Goal: Information Seeking & Learning: Learn about a topic

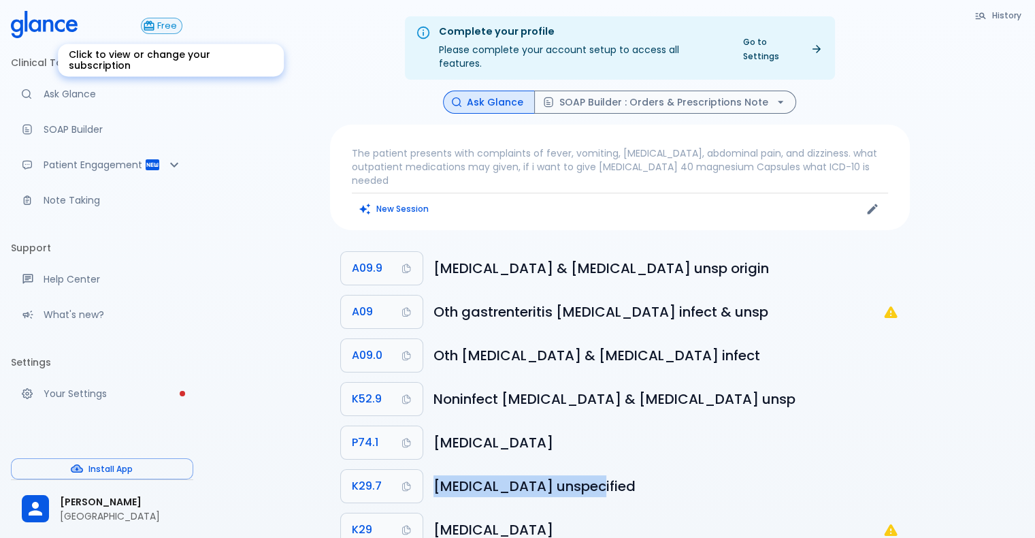
click at [174, 27] on span "Free" at bounding box center [166, 26] width 29 height 10
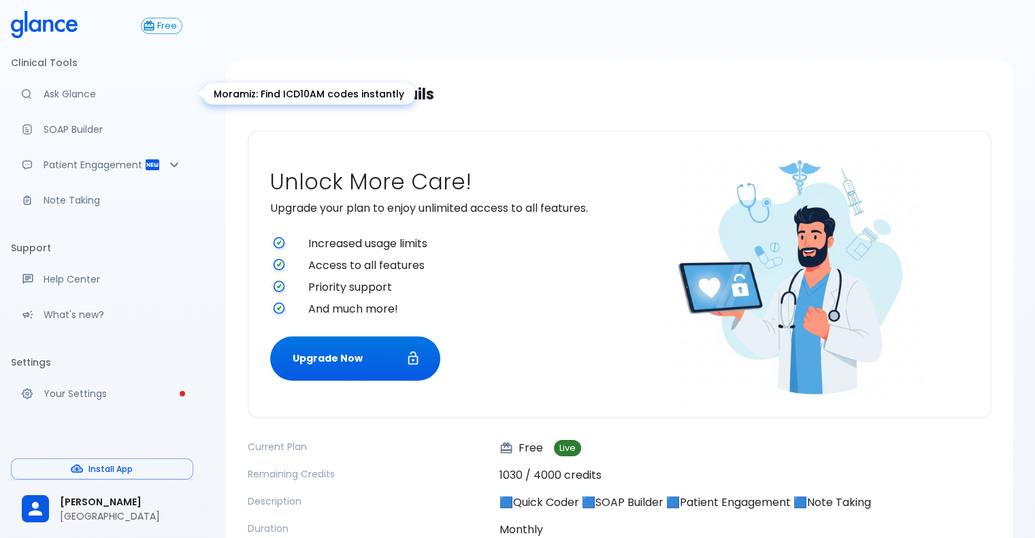
click at [95, 88] on p "Ask Glance" at bounding box center [113, 94] width 139 height 14
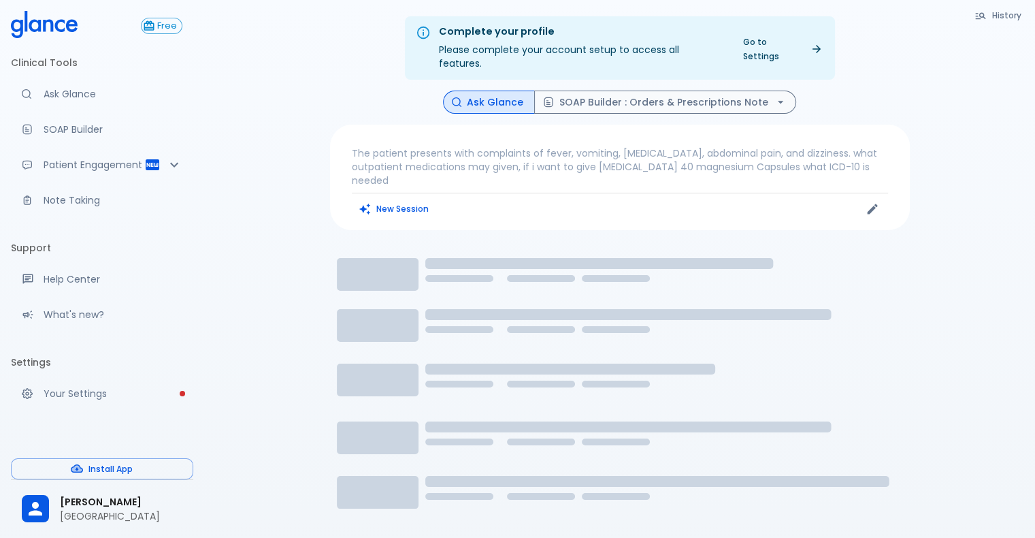
click at [840, 157] on p "The patient presents with complaints of fever, vomiting, [MEDICAL_DATA], abdomi…" at bounding box center [620, 166] width 536 height 41
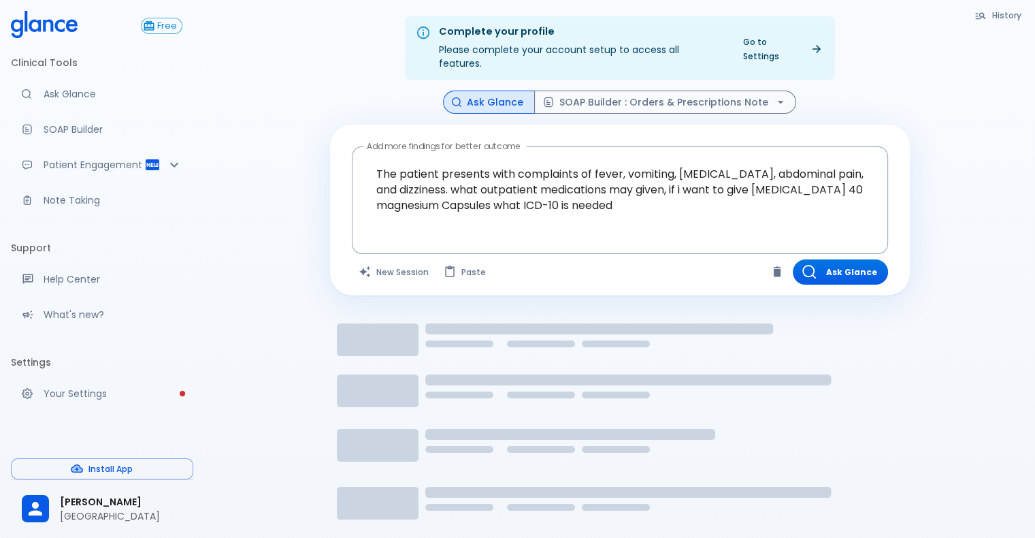
click at [365, 91] on div "Ask Glance SOAP Builder : Orders & Prescriptions Note" at bounding box center [620, 103] width 580 height 24
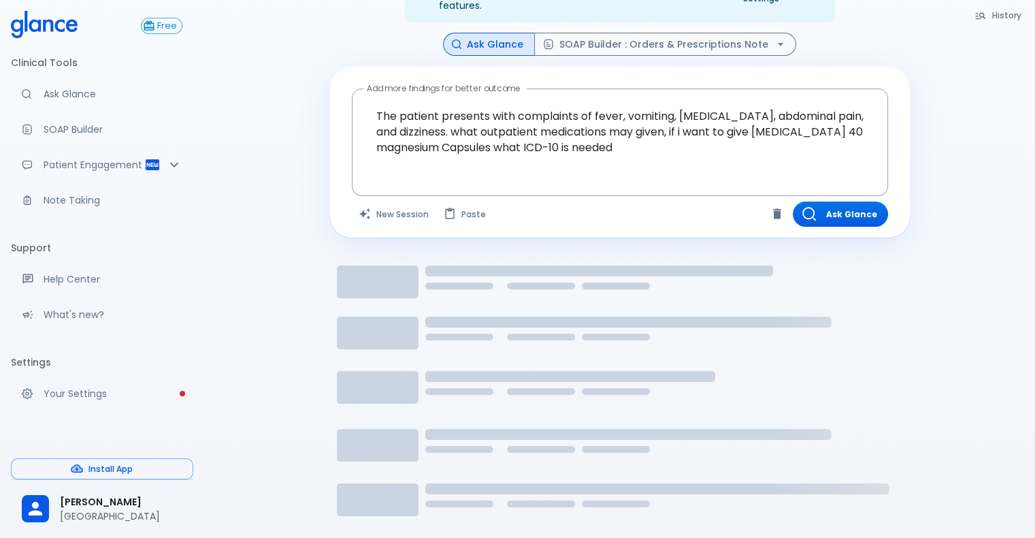
scroll to position [56, 0]
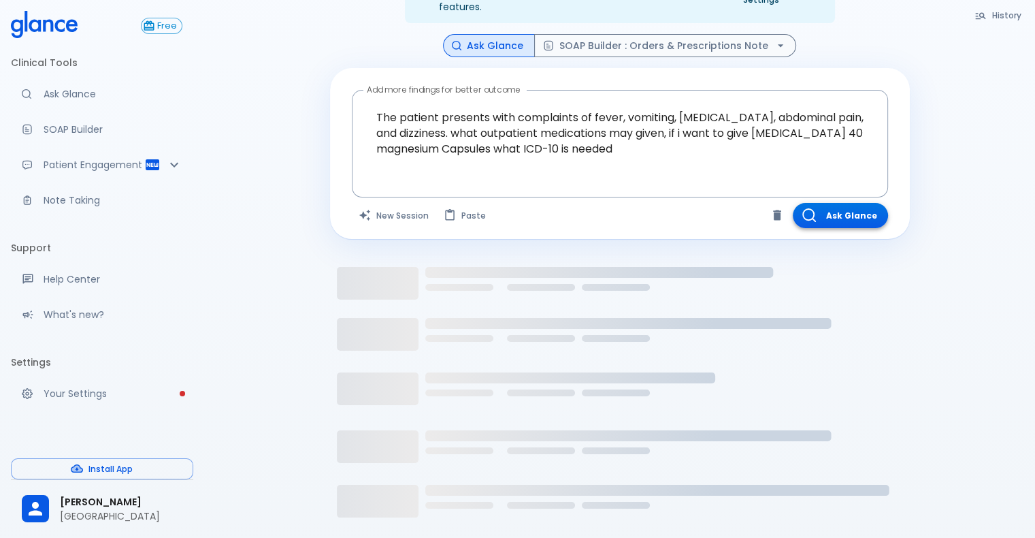
click at [853, 212] on button "Ask Glance" at bounding box center [840, 215] width 95 height 25
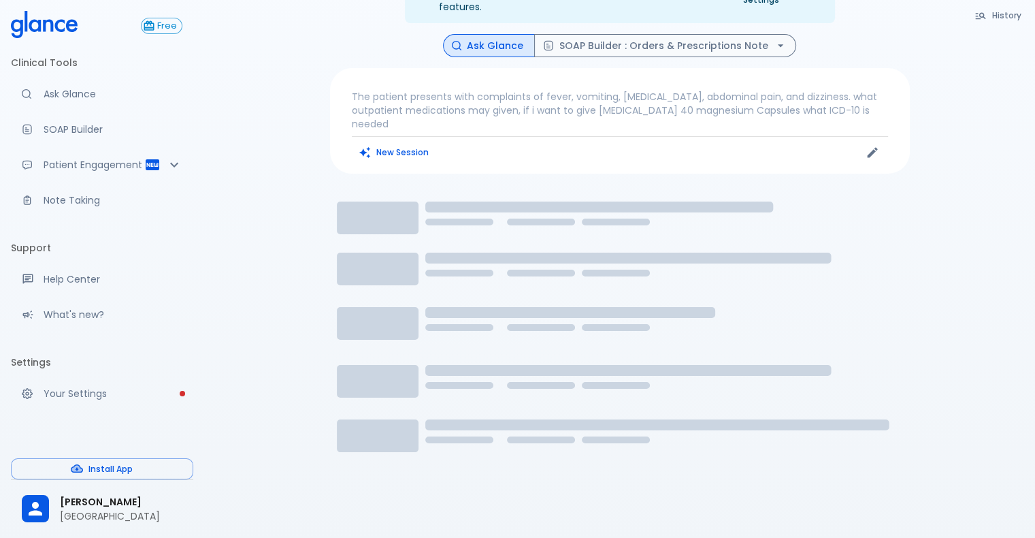
scroll to position [46, 0]
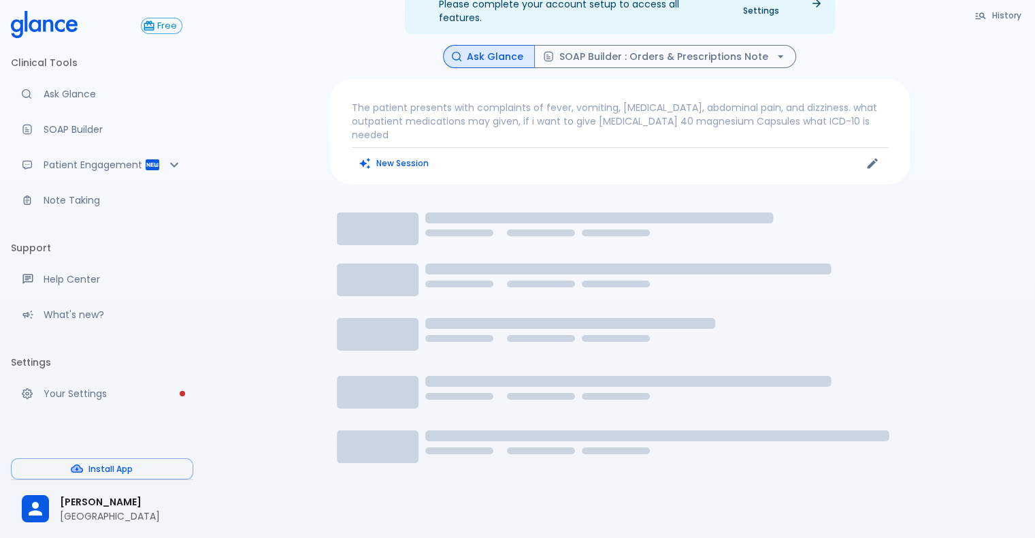
click at [999, 7] on button "History" at bounding box center [999, 15] width 62 height 20
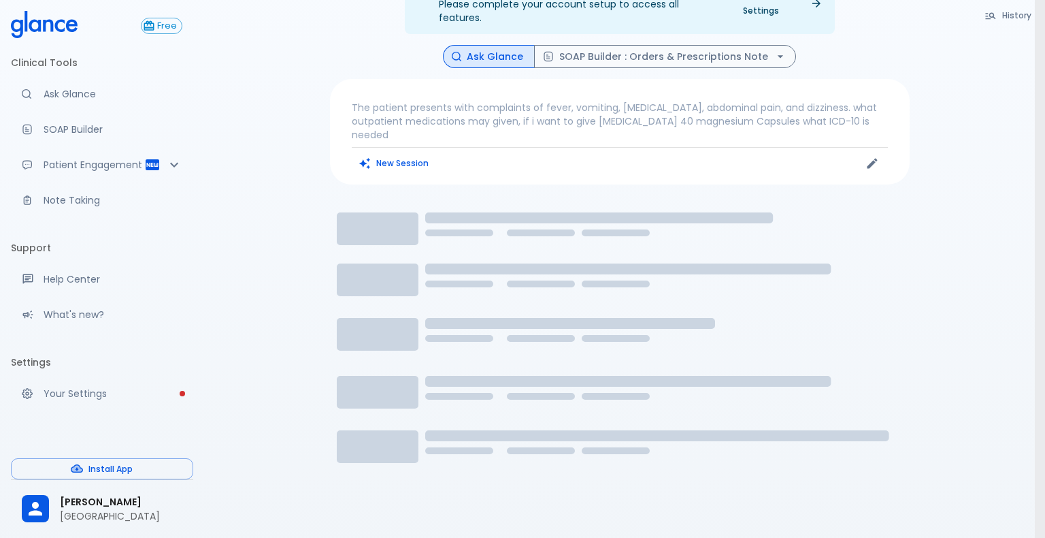
click at [1004, 20] on div at bounding box center [522, 269] width 1045 height 538
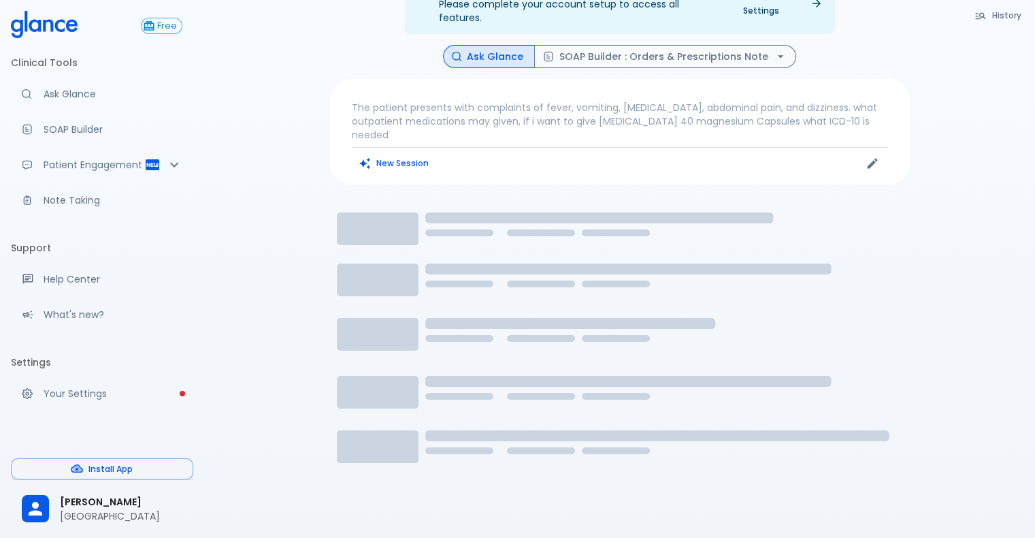
click at [1001, 17] on button "History" at bounding box center [999, 15] width 62 height 20
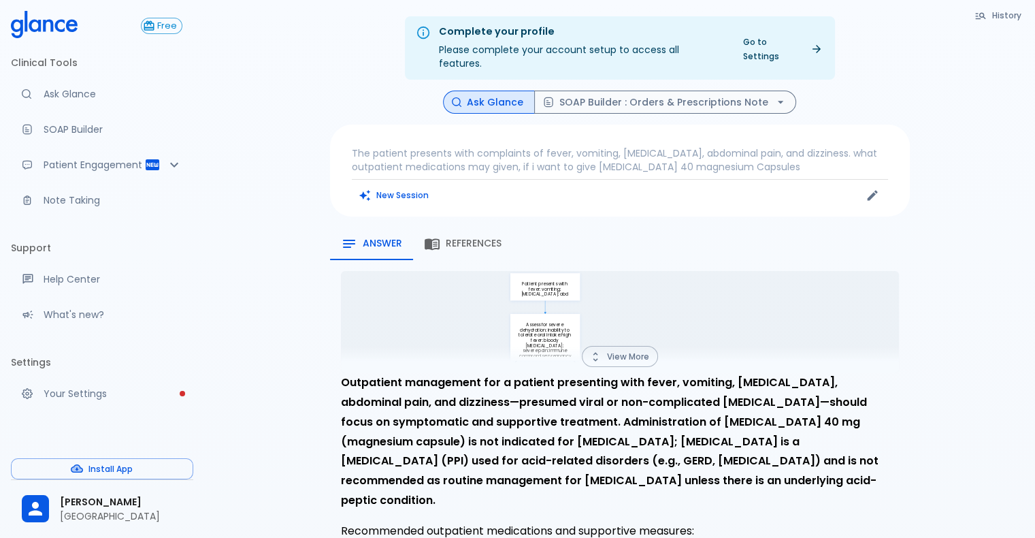
click at [1007, 22] on button "History" at bounding box center [999, 15] width 62 height 20
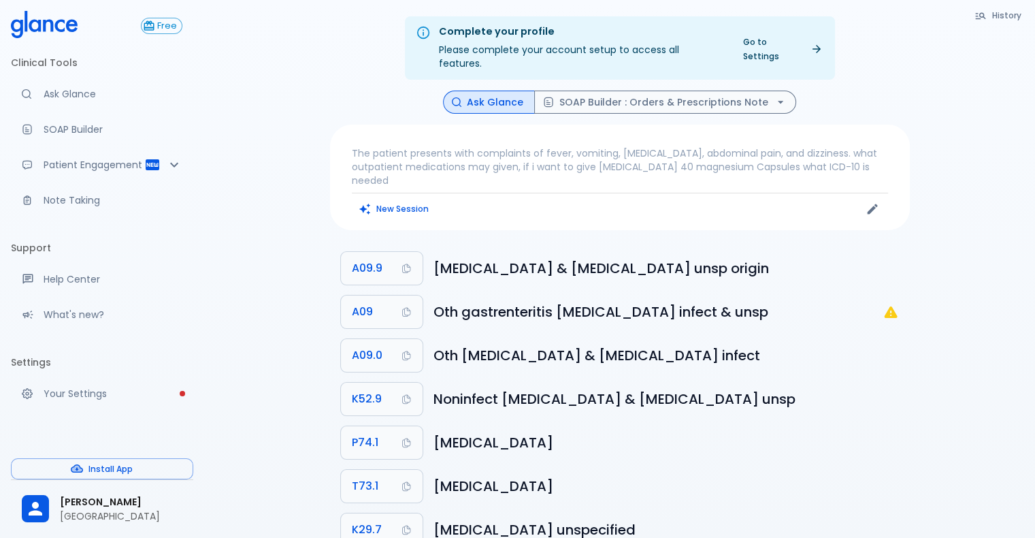
click at [994, 53] on div "Complete your profile Please complete your account setup to access all features…" at bounding box center [619, 47] width 809 height 63
